Goal: Transaction & Acquisition: Subscribe to service/newsletter

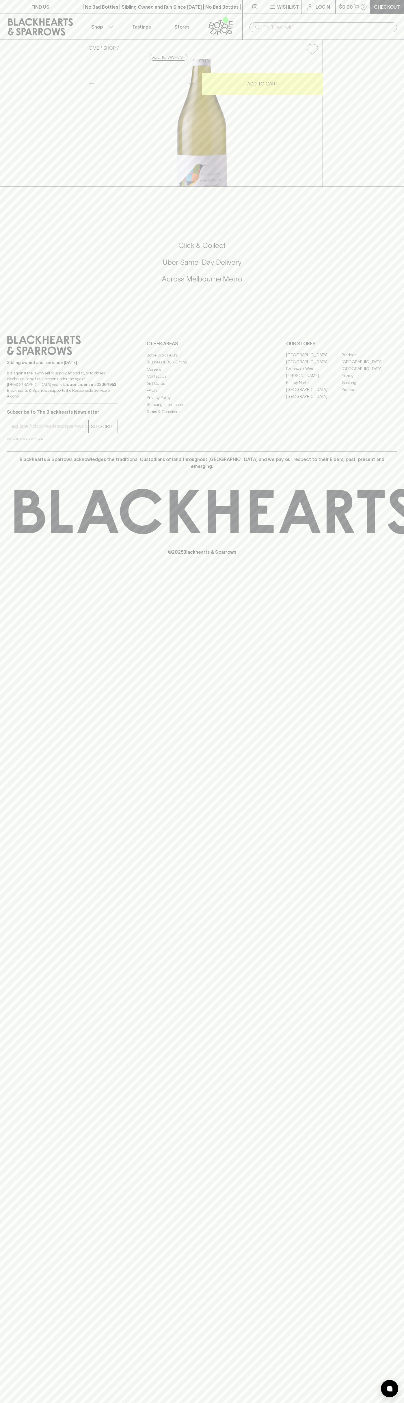
click at [221, 20] on icon at bounding box center [220, 25] width 33 height 19
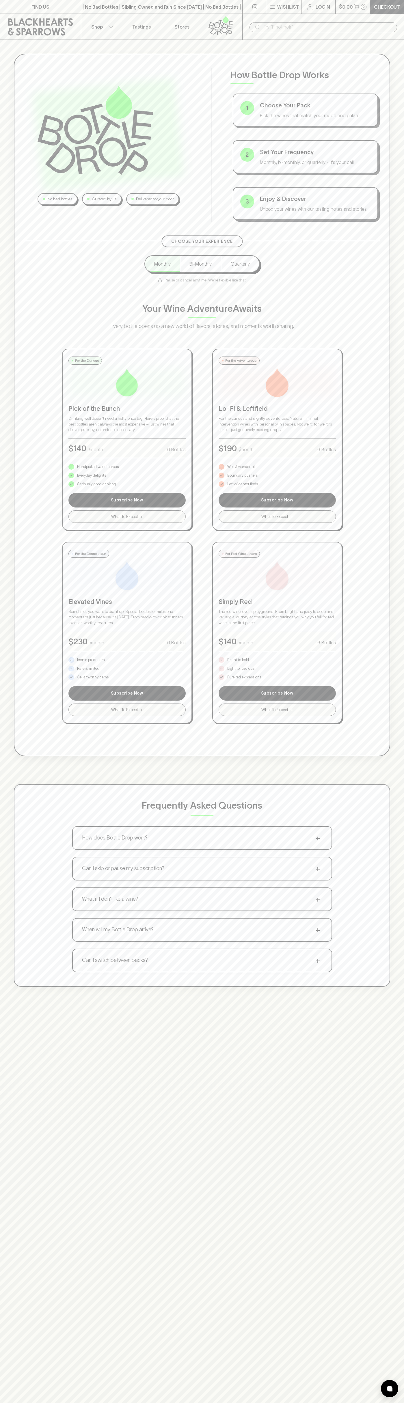
click at [392, 1296] on div "No bad bottles Curated by us Delivered to your door How Bottle Drop Works 1 Cho…" at bounding box center [202, 741] width 404 height 1403
click at [329, 1403] on html "FIND US | No Bad Bottles | Sibling Owned and Run Since [DATE] | No Bad Bottles …" at bounding box center [202, 907] width 404 height 1814
click at [12, 996] on div "No bad bottles Curated by us Delivered to your door How Bottle Drop Works 1 Cho…" at bounding box center [202, 520] width 404 height 961
